Goal: Information Seeking & Learning: Learn about a topic

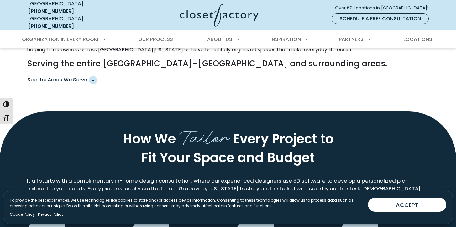
scroll to position [366, 0]
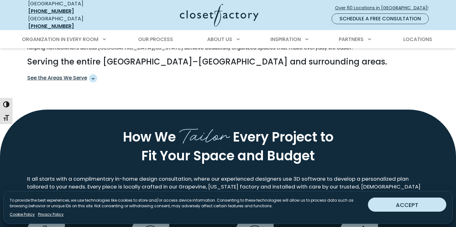
click at [395, 207] on button "ACCEPT" at bounding box center [407, 205] width 78 height 14
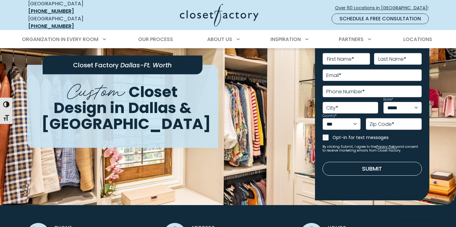
scroll to position [0, 0]
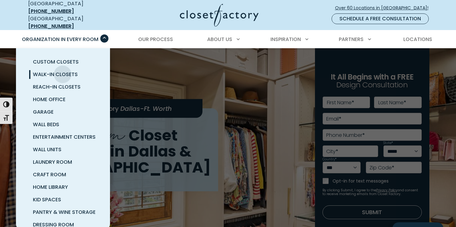
click at [63, 71] on span "Walk-In Closets" at bounding box center [55, 74] width 45 height 7
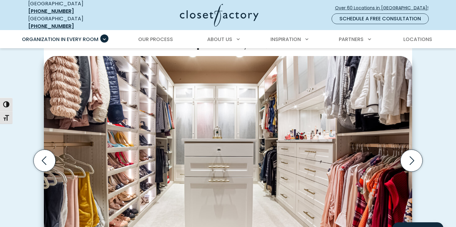
scroll to position [176, 0]
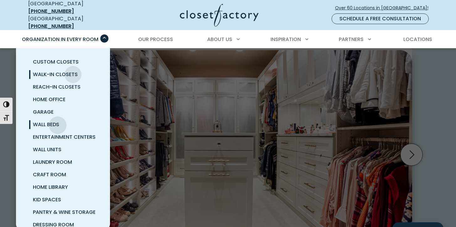
click at [58, 121] on span "Wall Beds" at bounding box center [46, 124] width 26 height 7
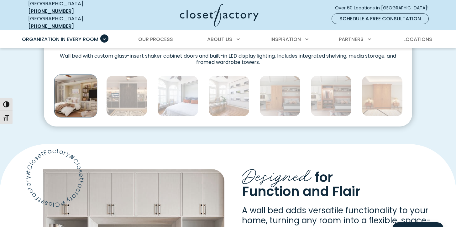
scroll to position [375, 0]
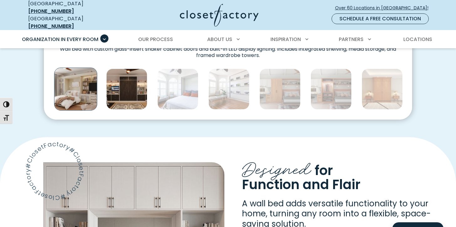
click at [137, 85] on img "Thumbnail Gallery" at bounding box center [126, 89] width 41 height 41
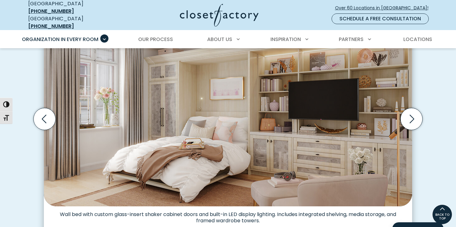
scroll to position [198, 0]
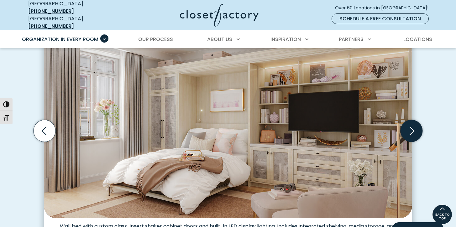
click at [411, 131] on icon "Next slide" at bounding box center [412, 131] width 22 height 22
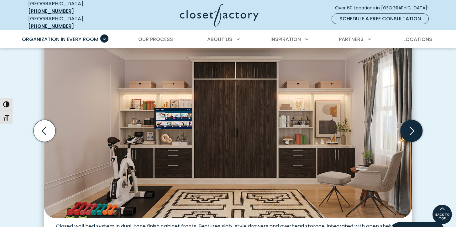
click at [412, 126] on icon "Next slide" at bounding box center [412, 131] width 22 height 22
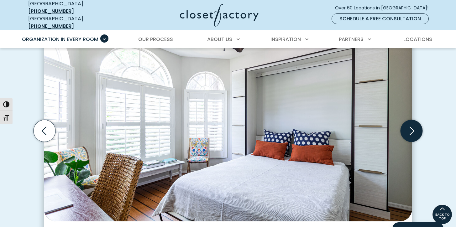
click at [412, 126] on icon "Next slide" at bounding box center [412, 131] width 22 height 22
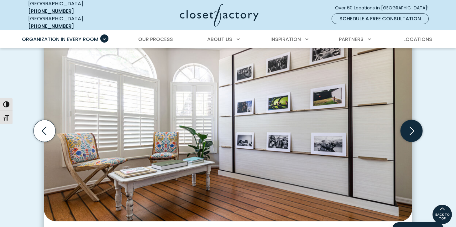
click at [414, 127] on icon "Next slide" at bounding box center [412, 131] width 5 height 8
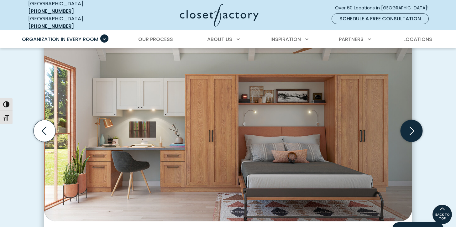
click at [414, 127] on icon "Next slide" at bounding box center [412, 131] width 5 height 8
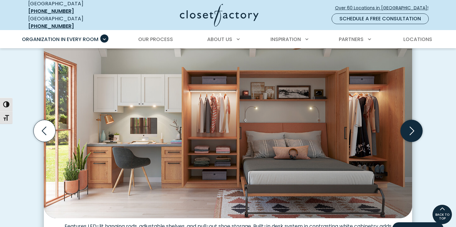
click at [414, 127] on icon "Next slide" at bounding box center [412, 131] width 5 height 8
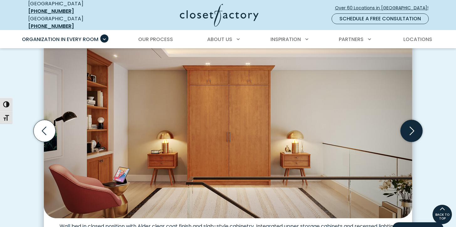
click at [412, 125] on icon "Next slide" at bounding box center [412, 131] width 22 height 22
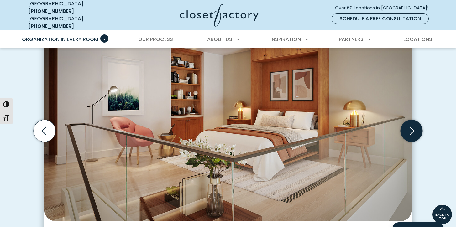
click at [412, 125] on icon "Next slide" at bounding box center [412, 131] width 22 height 22
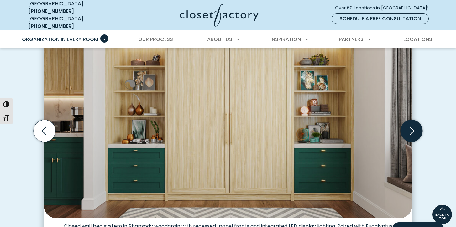
click at [412, 125] on icon "Next slide" at bounding box center [412, 131] width 22 height 22
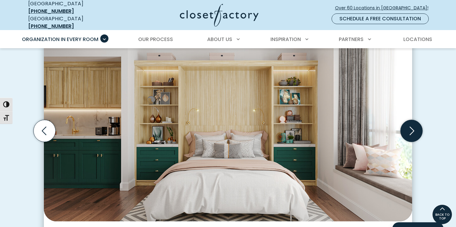
click at [412, 125] on icon "Next slide" at bounding box center [412, 131] width 22 height 22
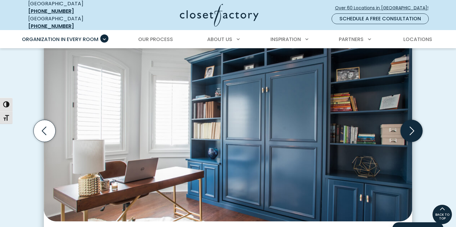
click at [412, 125] on icon "Next slide" at bounding box center [412, 131] width 22 height 22
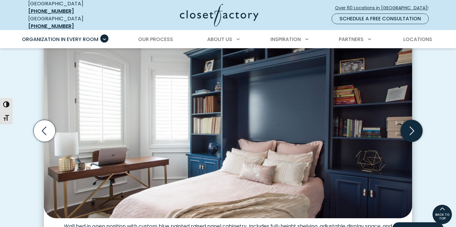
click at [412, 125] on icon "Next slide" at bounding box center [412, 131] width 22 height 22
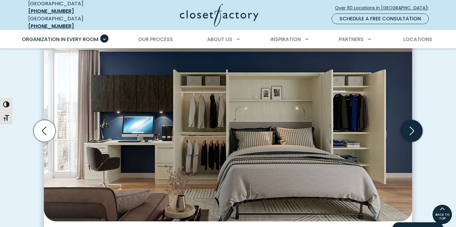
click at [412, 125] on icon "Next slide" at bounding box center [412, 131] width 22 height 22
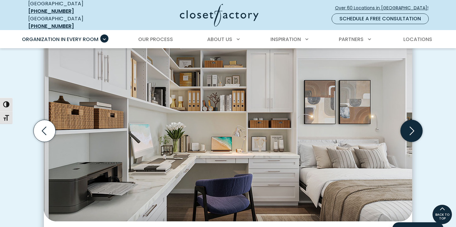
click at [412, 125] on icon "Next slide" at bounding box center [412, 131] width 22 height 22
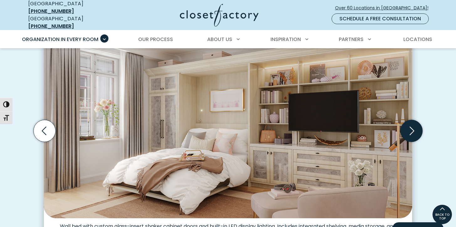
click at [412, 125] on icon "Next slide" at bounding box center [412, 131] width 22 height 22
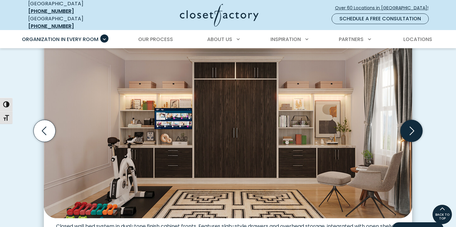
click at [412, 125] on icon "Next slide" at bounding box center [412, 131] width 22 height 22
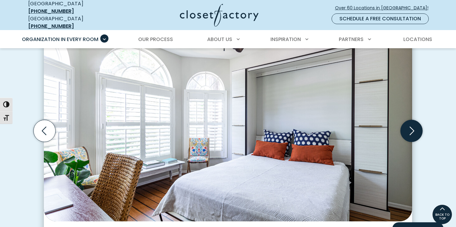
click at [412, 125] on icon "Next slide" at bounding box center [412, 131] width 22 height 22
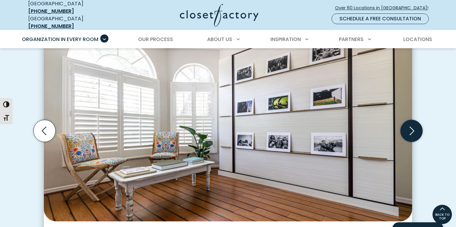
click at [412, 125] on icon "Next slide" at bounding box center [412, 131] width 22 height 22
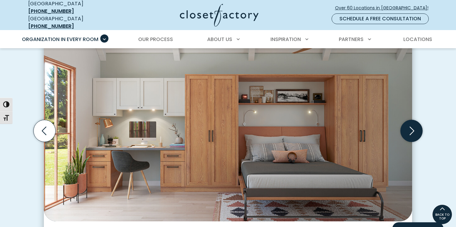
click at [412, 125] on icon "Next slide" at bounding box center [412, 131] width 22 height 22
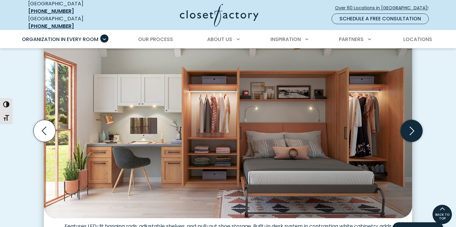
click at [412, 125] on icon "Next slide" at bounding box center [412, 131] width 22 height 22
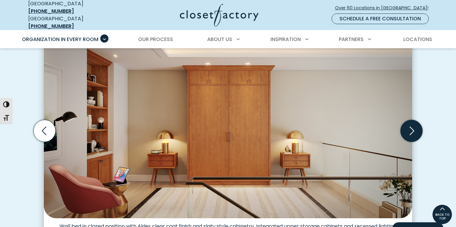
click at [412, 125] on icon "Next slide" at bounding box center [412, 131] width 22 height 22
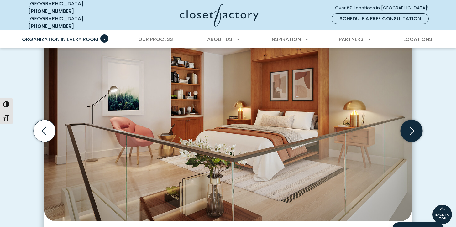
click at [412, 125] on icon "Next slide" at bounding box center [412, 131] width 22 height 22
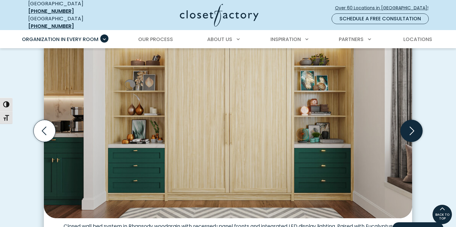
click at [412, 125] on icon "Next slide" at bounding box center [412, 131] width 22 height 22
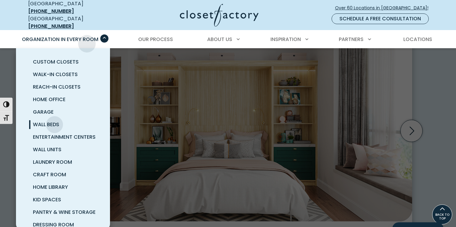
click at [90, 39] on div "Organization in Every Room Custom Closets Walk-In Closets Reach-In Closets Home…" at bounding box center [63, 40] width 91 height 18
click at [74, 158] on link "Laundry Room" at bounding box center [71, 162] width 94 height 13
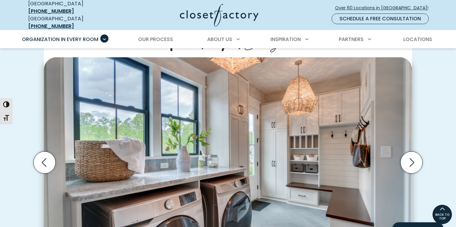
scroll to position [171, 0]
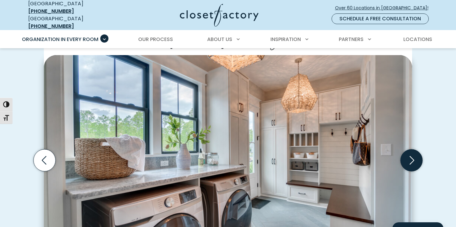
click at [414, 157] on icon "Next slide" at bounding box center [412, 160] width 22 height 22
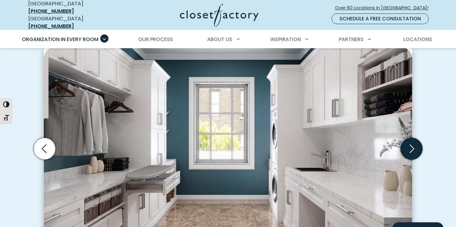
scroll to position [187, 0]
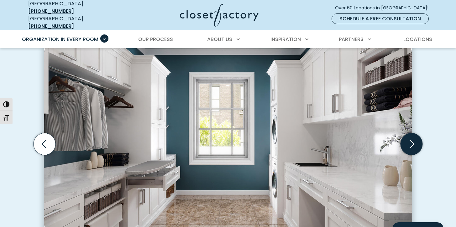
click at [413, 140] on icon "Next slide" at bounding box center [412, 144] width 5 height 8
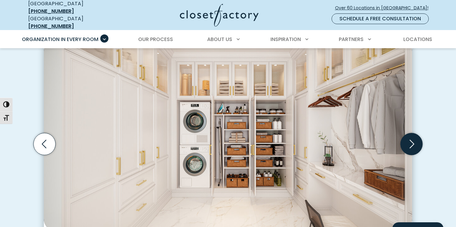
click at [413, 140] on icon "Next slide" at bounding box center [412, 144] width 5 height 8
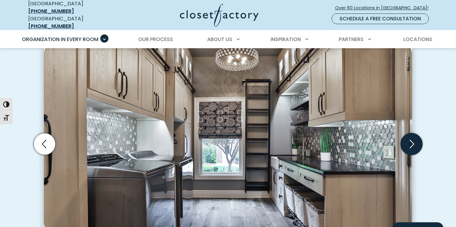
click at [413, 140] on icon "Next slide" at bounding box center [412, 144] width 5 height 8
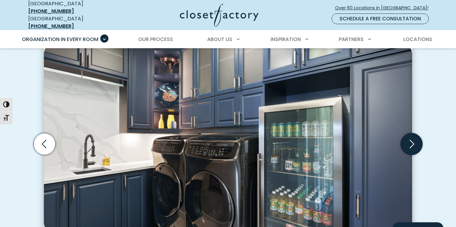
click at [413, 140] on icon "Next slide" at bounding box center [412, 144] width 5 height 8
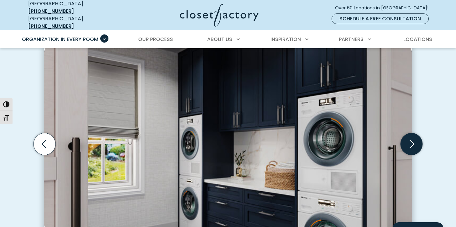
click at [413, 140] on icon "Next slide" at bounding box center [412, 144] width 5 height 8
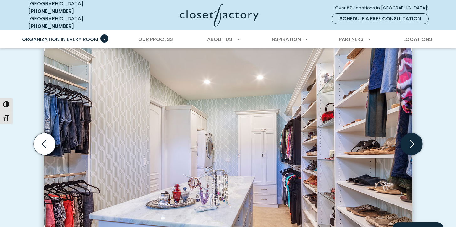
click at [413, 140] on icon "Next slide" at bounding box center [412, 144] width 5 height 8
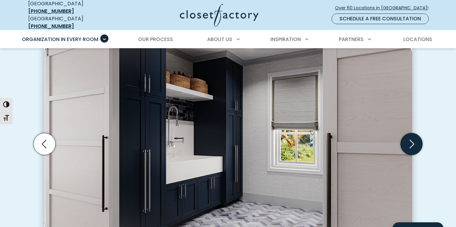
click at [413, 138] on icon "Next slide" at bounding box center [412, 144] width 22 height 22
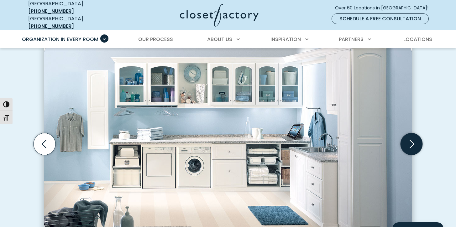
click at [413, 138] on icon "Next slide" at bounding box center [412, 144] width 22 height 22
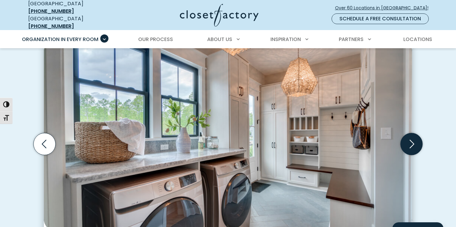
click at [413, 138] on icon "Next slide" at bounding box center [412, 144] width 22 height 22
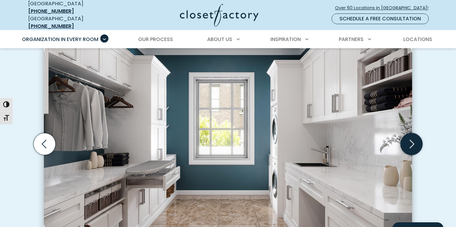
click at [413, 138] on icon "Next slide" at bounding box center [412, 144] width 22 height 22
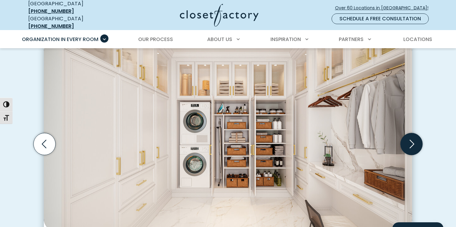
click at [413, 138] on icon "Next slide" at bounding box center [412, 144] width 22 height 22
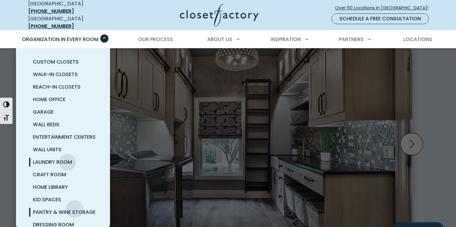
click at [75, 209] on span "Pantry & Wine Storage" at bounding box center [64, 212] width 63 height 7
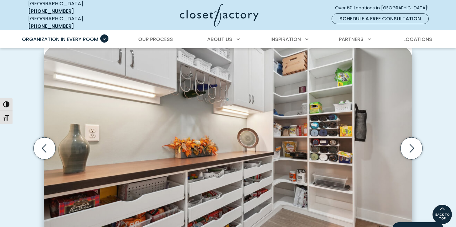
scroll to position [171, 0]
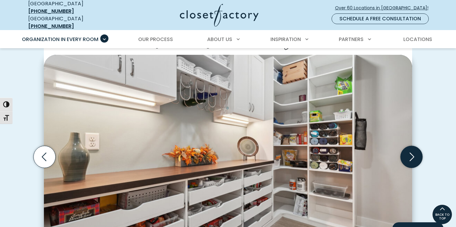
click at [411, 155] on icon "Next slide" at bounding box center [412, 157] width 22 height 22
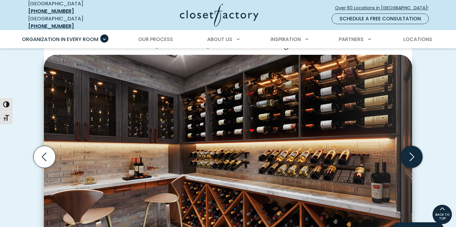
click at [412, 152] on icon "Next slide" at bounding box center [412, 157] width 22 height 22
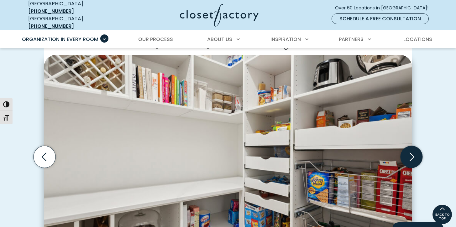
click at [412, 152] on icon "Next slide" at bounding box center [412, 157] width 22 height 22
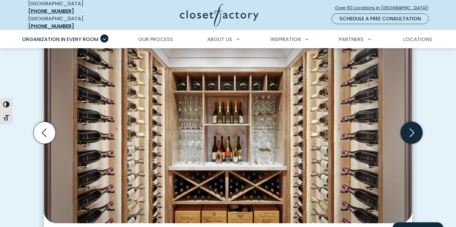
scroll to position [197, 0]
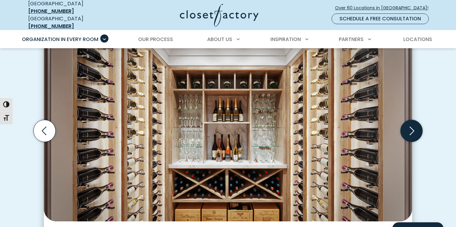
click at [412, 129] on icon "Next slide" at bounding box center [412, 131] width 22 height 22
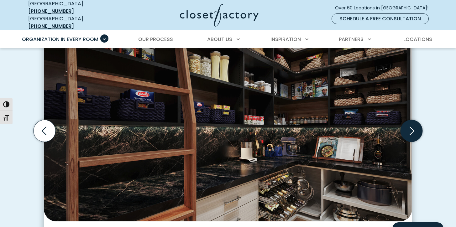
click at [413, 126] on icon "Next slide" at bounding box center [412, 131] width 22 height 22
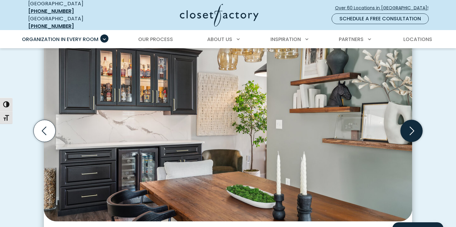
click at [412, 126] on icon "Next slide" at bounding box center [412, 131] width 22 height 22
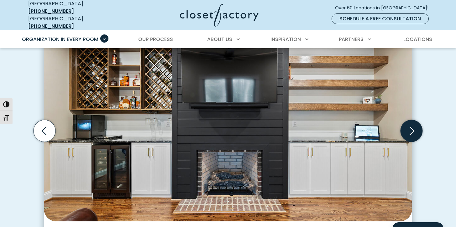
click at [412, 126] on icon "Next slide" at bounding box center [412, 131] width 22 height 22
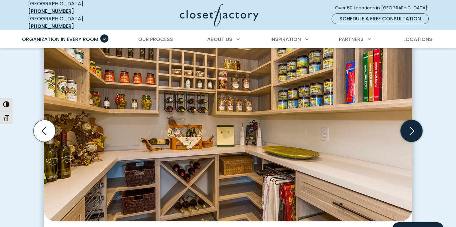
click at [412, 126] on icon "Next slide" at bounding box center [412, 131] width 22 height 22
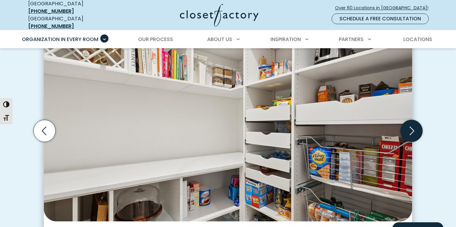
click at [412, 126] on icon "Next slide" at bounding box center [412, 131] width 22 height 22
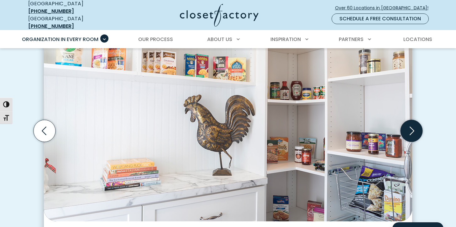
click at [412, 126] on icon "Next slide" at bounding box center [412, 131] width 22 height 22
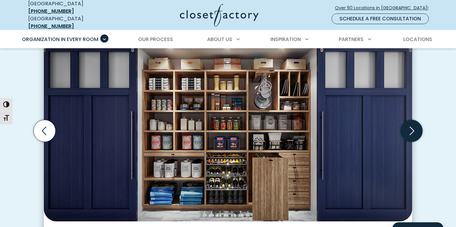
click at [412, 126] on icon "Next slide" at bounding box center [412, 131] width 22 height 22
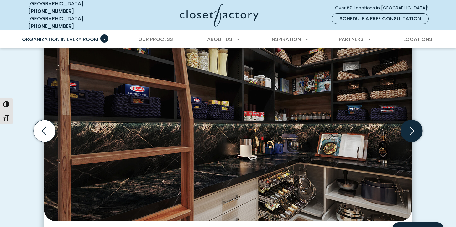
click at [412, 126] on icon "Next slide" at bounding box center [412, 131] width 22 height 22
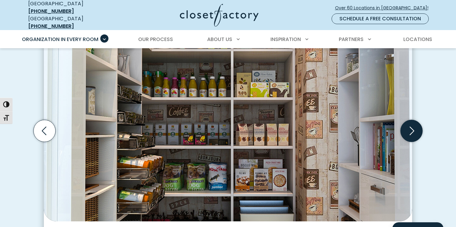
click at [412, 126] on icon "Next slide" at bounding box center [412, 131] width 22 height 22
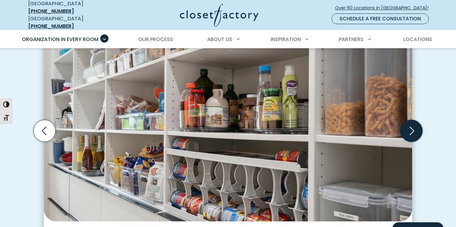
click at [412, 126] on icon "Next slide" at bounding box center [412, 131] width 22 height 22
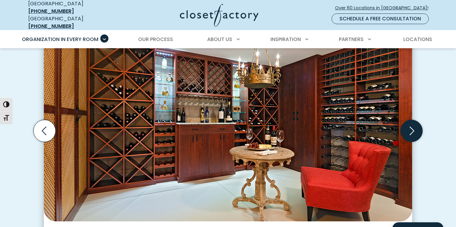
click at [412, 126] on icon "Next slide" at bounding box center [412, 131] width 22 height 22
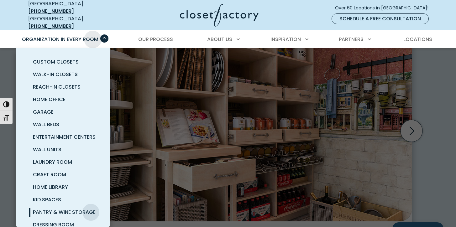
click at [93, 36] on span "Organization in Every Room" at bounding box center [60, 39] width 76 height 7
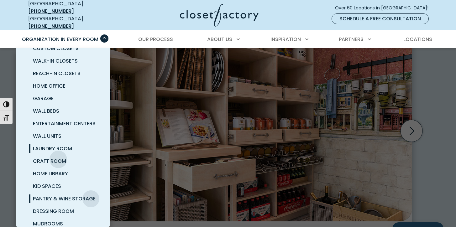
scroll to position [22, 0]
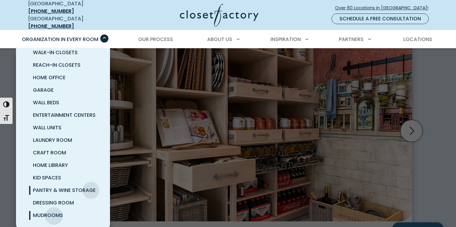
click at [54, 212] on span "Mudrooms" at bounding box center [48, 215] width 30 height 7
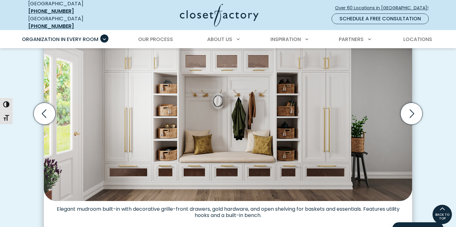
scroll to position [208, 0]
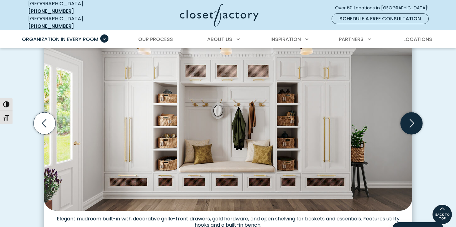
click at [410, 121] on icon "Next slide" at bounding box center [412, 124] width 22 height 22
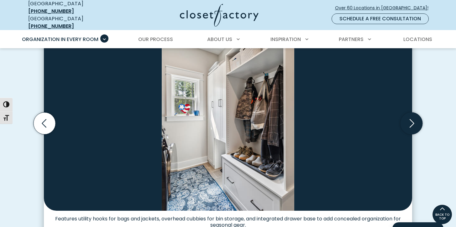
click at [410, 121] on icon "Next slide" at bounding box center [412, 124] width 22 height 22
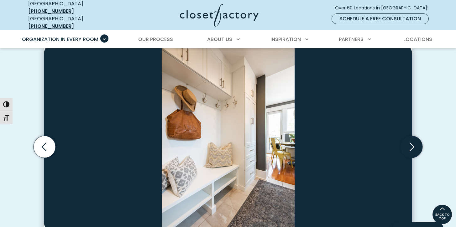
scroll to position [181, 0]
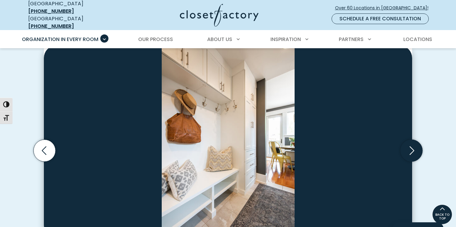
click at [411, 144] on icon "Next slide" at bounding box center [412, 151] width 22 height 22
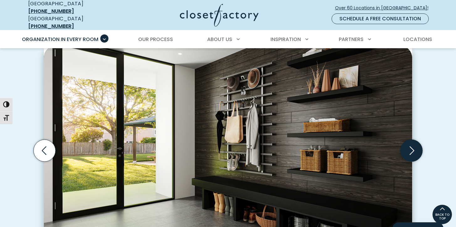
click at [411, 147] on icon "Next slide" at bounding box center [412, 151] width 22 height 22
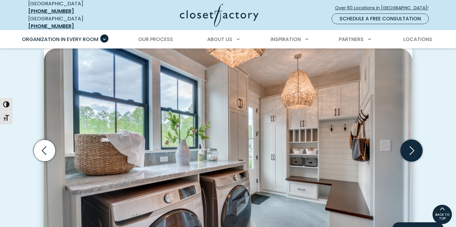
click at [411, 147] on icon "Next slide" at bounding box center [412, 151] width 22 height 22
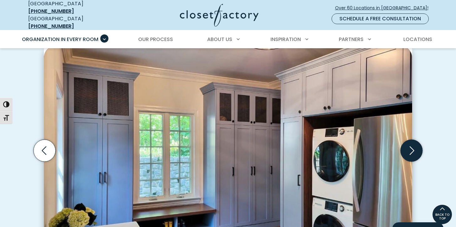
click at [411, 147] on icon "Next slide" at bounding box center [412, 151] width 22 height 22
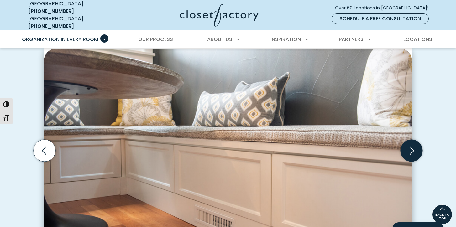
click at [411, 147] on icon "Next slide" at bounding box center [412, 151] width 22 height 22
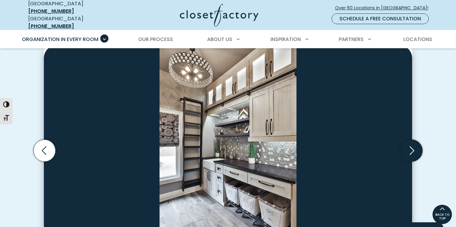
click at [411, 147] on icon "Next slide" at bounding box center [412, 151] width 22 height 22
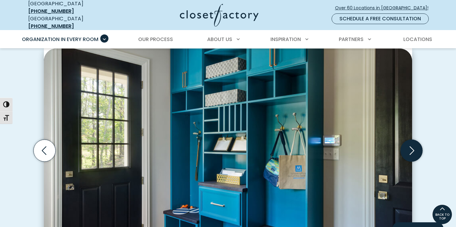
click at [411, 147] on icon "Next slide" at bounding box center [412, 151] width 22 height 22
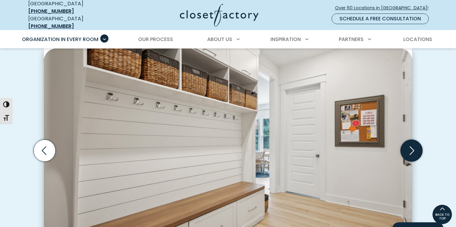
click at [411, 147] on icon "Next slide" at bounding box center [412, 151] width 22 height 22
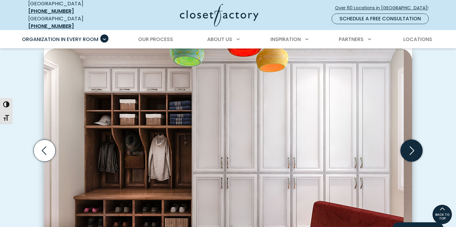
click at [411, 147] on icon "Next slide" at bounding box center [412, 151] width 22 height 22
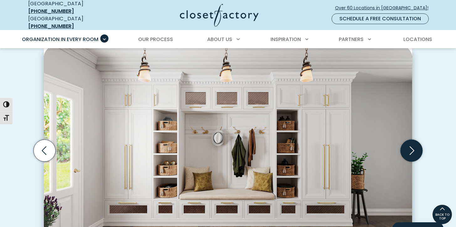
click at [411, 147] on icon "Next slide" at bounding box center [412, 151] width 22 height 22
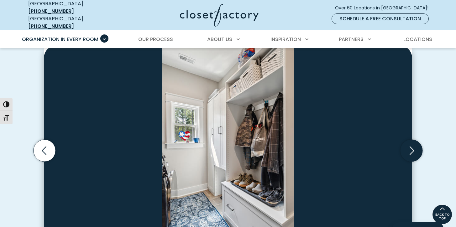
click at [411, 147] on icon "Next slide" at bounding box center [412, 151] width 22 height 22
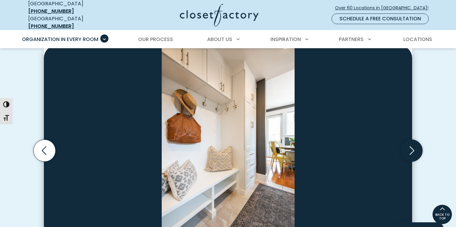
click at [411, 147] on icon "Next slide" at bounding box center [412, 151] width 22 height 22
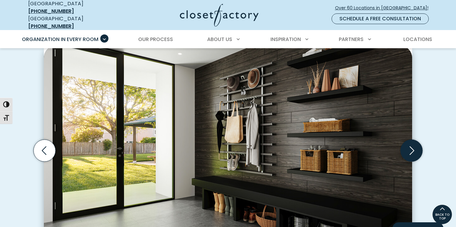
click at [411, 147] on icon "Next slide" at bounding box center [412, 151] width 22 height 22
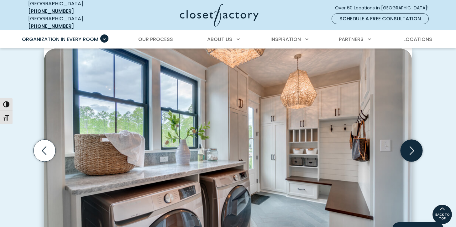
click at [411, 147] on icon "Next slide" at bounding box center [412, 151] width 22 height 22
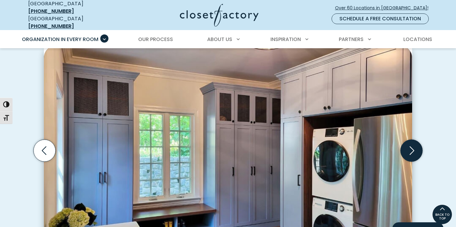
click at [411, 147] on icon "Next slide" at bounding box center [412, 151] width 22 height 22
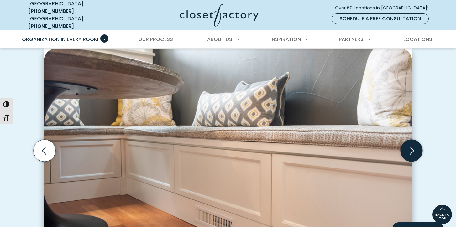
click at [411, 147] on icon "Next slide" at bounding box center [412, 151] width 22 height 22
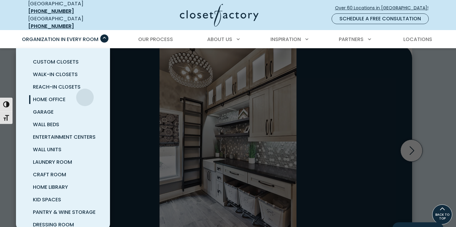
scroll to position [22, 0]
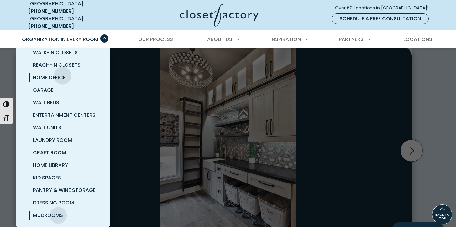
click at [57, 74] on span "Home Office" at bounding box center [49, 77] width 33 height 7
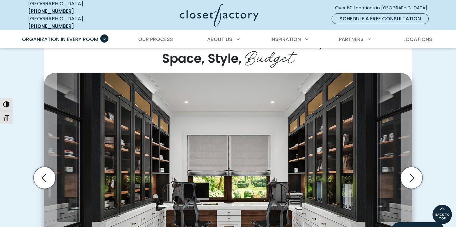
scroll to position [180, 0]
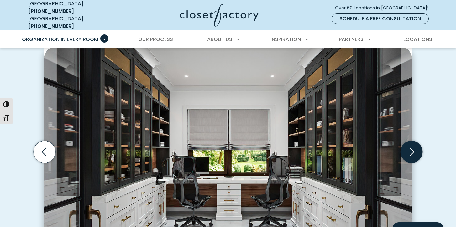
click at [413, 150] on icon "Next slide" at bounding box center [412, 152] width 22 height 22
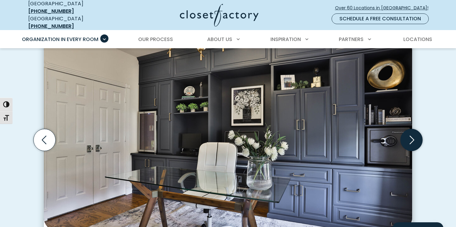
scroll to position [192, 0]
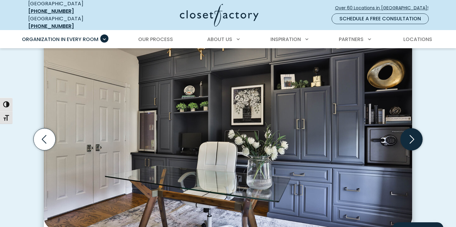
click at [412, 135] on icon "Next slide" at bounding box center [412, 139] width 22 height 22
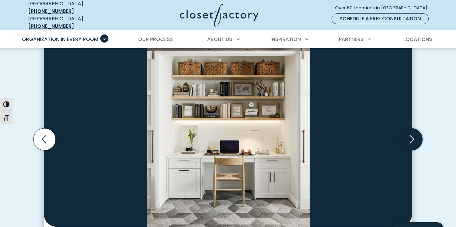
click at [412, 135] on icon "Next slide" at bounding box center [412, 139] width 22 height 22
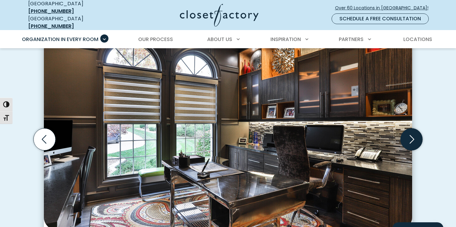
click at [412, 135] on icon "Next slide" at bounding box center [412, 139] width 22 height 22
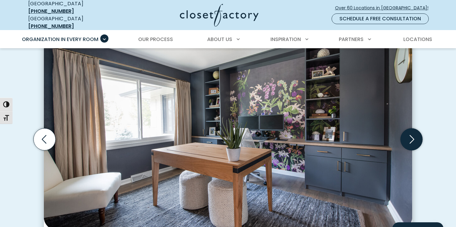
click at [412, 135] on icon "Next slide" at bounding box center [412, 139] width 22 height 22
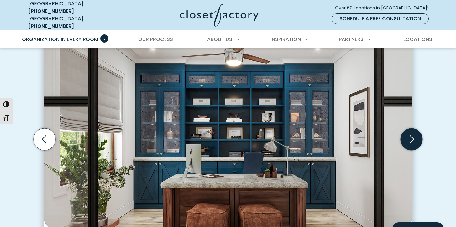
click at [412, 135] on icon "Next slide" at bounding box center [412, 139] width 22 height 22
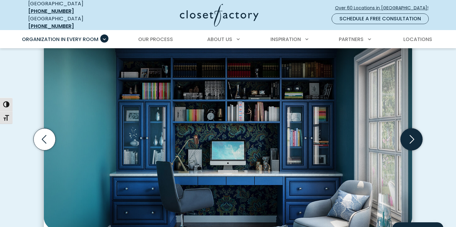
click at [412, 135] on icon "Next slide" at bounding box center [412, 139] width 22 height 22
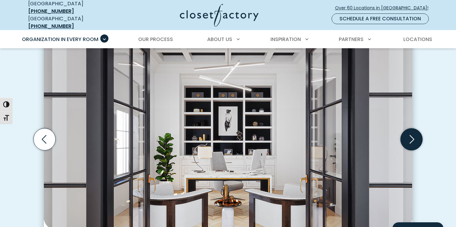
click at [412, 135] on icon "Next slide" at bounding box center [412, 139] width 22 height 22
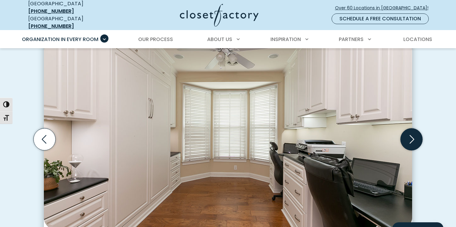
click at [412, 135] on icon "Next slide" at bounding box center [412, 139] width 22 height 22
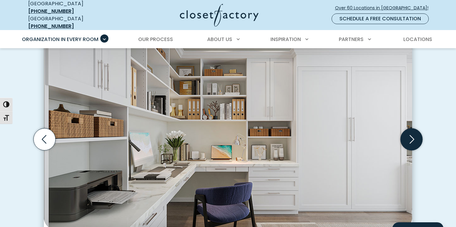
click at [411, 136] on icon "Next slide" at bounding box center [412, 139] width 22 height 22
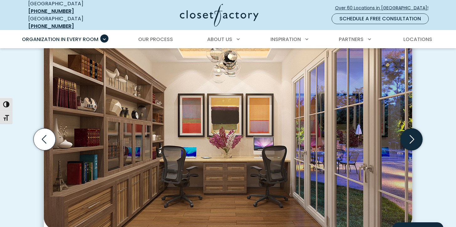
click at [411, 135] on icon "Next slide" at bounding box center [412, 139] width 22 height 22
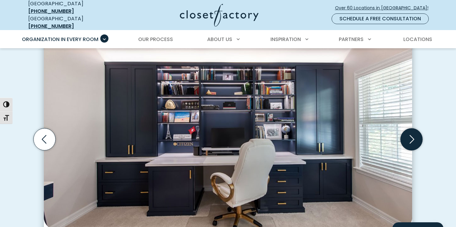
click at [411, 135] on icon "Next slide" at bounding box center [412, 139] width 22 height 22
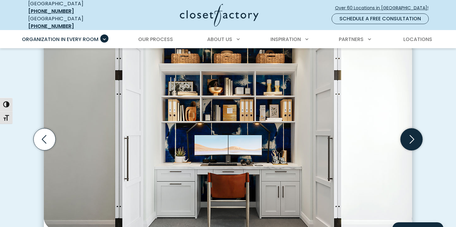
click at [411, 135] on icon "Next slide" at bounding box center [412, 139] width 22 height 22
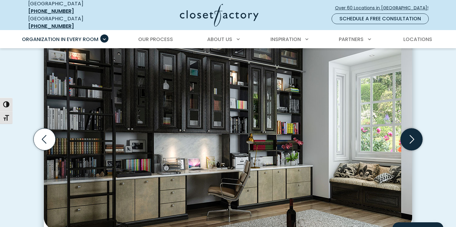
click at [411, 135] on icon "Next slide" at bounding box center [412, 139] width 22 height 22
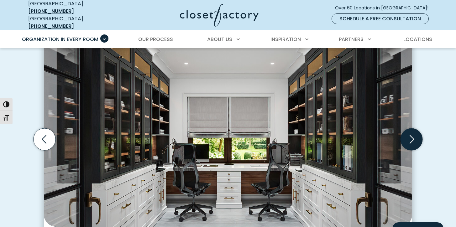
click at [411, 135] on icon "Next slide" at bounding box center [412, 139] width 22 height 22
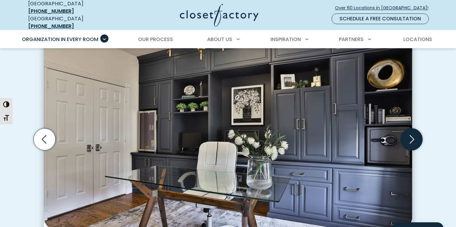
click at [411, 135] on icon "Next slide" at bounding box center [412, 139] width 22 height 22
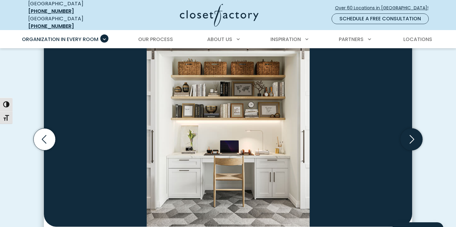
click at [411, 135] on icon "Next slide" at bounding box center [412, 139] width 22 height 22
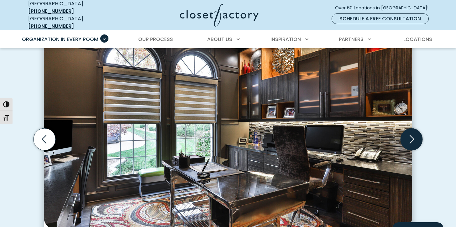
click at [411, 135] on icon "Next slide" at bounding box center [412, 139] width 22 height 22
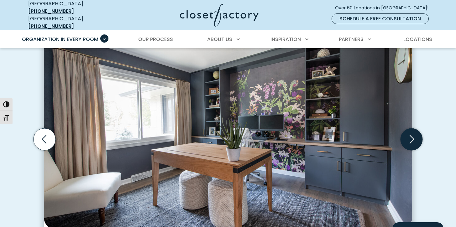
click at [411, 135] on icon "Next slide" at bounding box center [412, 139] width 22 height 22
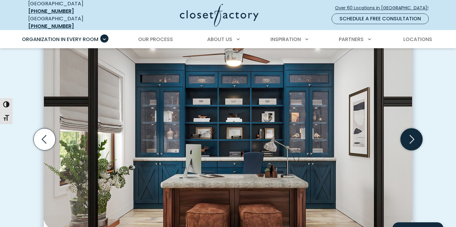
click at [411, 135] on icon "Next slide" at bounding box center [412, 139] width 22 height 22
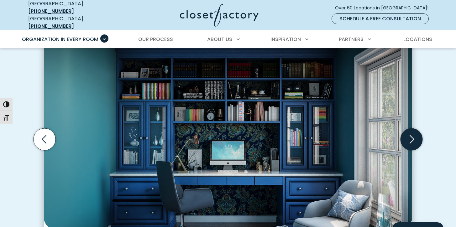
click at [411, 134] on icon "Next slide" at bounding box center [412, 139] width 22 height 22
